Goal: Transaction & Acquisition: Subscribe to service/newsletter

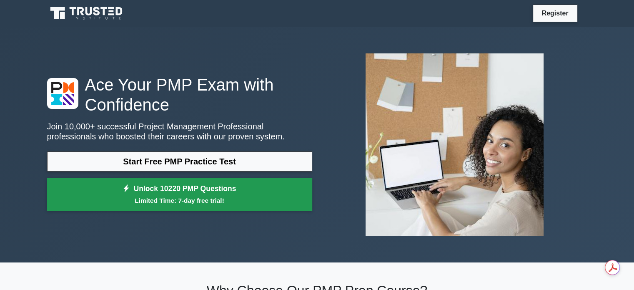
click at [231, 196] on small "Limited Time: 7-day free trial!" at bounding box center [180, 201] width 244 height 10
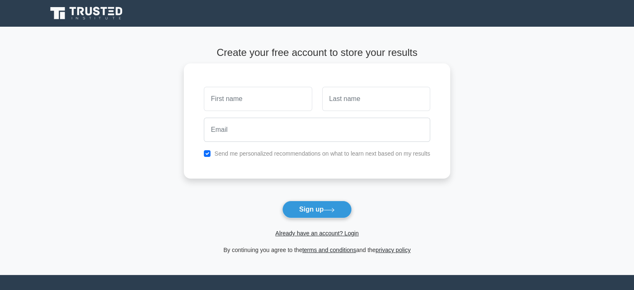
click at [236, 106] on input "text" at bounding box center [258, 99] width 108 height 24
type input "[PERSON_NAME]"
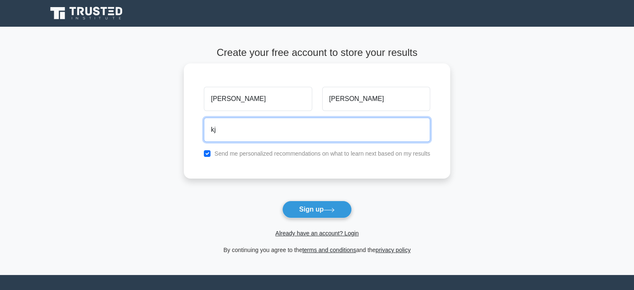
type input "k"
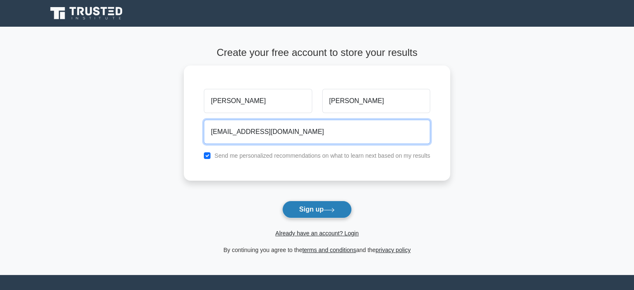
type input "[EMAIL_ADDRESS][DOMAIN_NAME]"
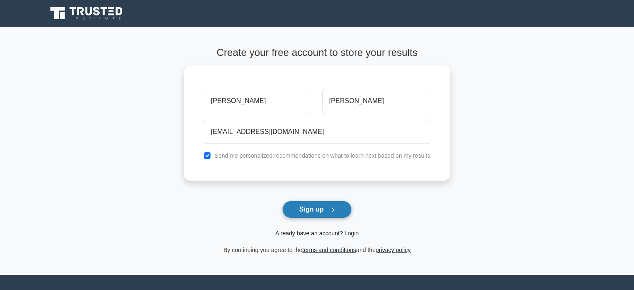
click at [300, 215] on button "Sign up" at bounding box center [317, 210] width 70 height 18
